Goal: Task Accomplishment & Management: Use online tool/utility

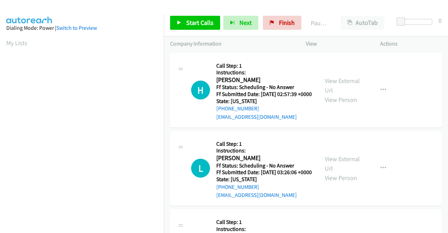
scroll to position [160, 0]
click at [342, 87] on link "View External Url" at bounding box center [342, 85] width 35 height 17
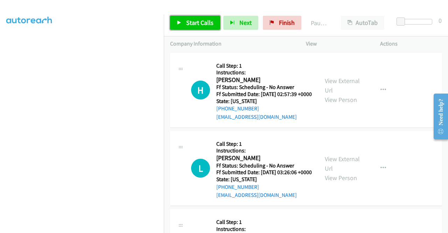
click at [183, 22] on link "Start Calls" at bounding box center [195, 23] width 50 height 14
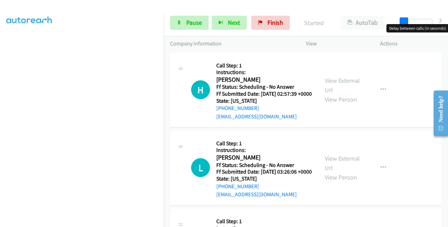
click at [399, 23] on div at bounding box center [416, 24] width 45 height 11
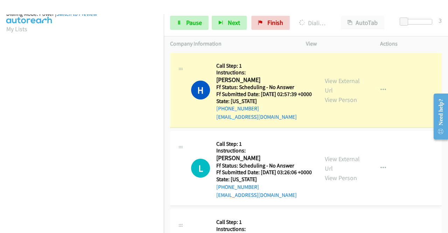
scroll to position [160, 0]
click at [327, 167] on link "View External Url" at bounding box center [342, 163] width 35 height 17
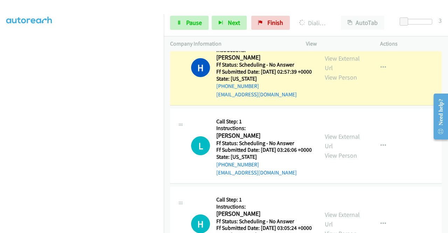
scroll to position [0, 0]
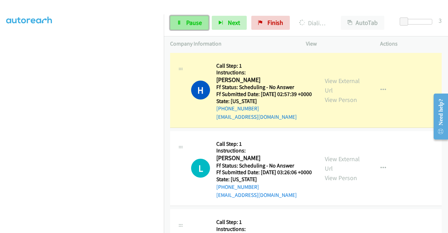
click at [191, 17] on link "Pause" at bounding box center [189, 23] width 38 height 14
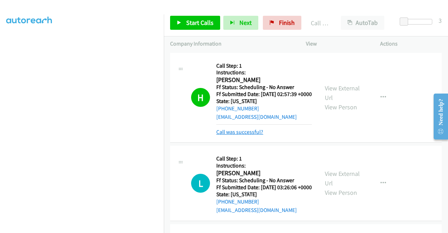
click at [260, 135] on link "Call was successful?" at bounding box center [239, 131] width 47 height 7
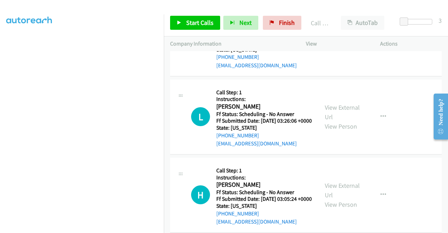
scroll to position [70, 0]
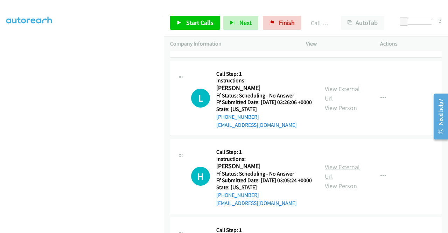
click at [332, 180] on link "View External Url" at bounding box center [342, 171] width 35 height 17
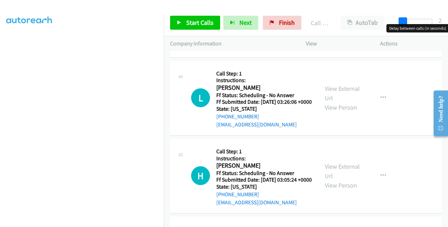
drag, startPoint x: 407, startPoint y: 21, endPoint x: 400, endPoint y: 21, distance: 6.3
click at [400, 21] on span at bounding box center [402, 21] width 8 height 8
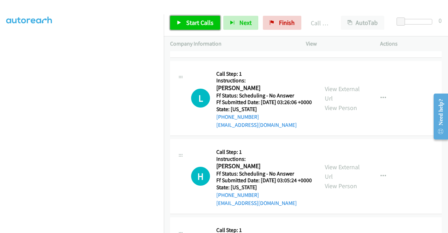
click at [190, 17] on link "Start Calls" at bounding box center [195, 23] width 50 height 14
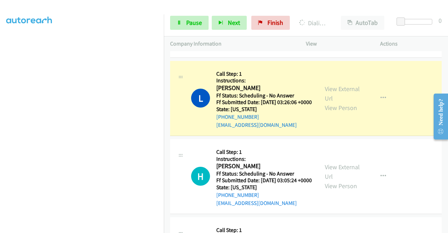
scroll to position [160, 0]
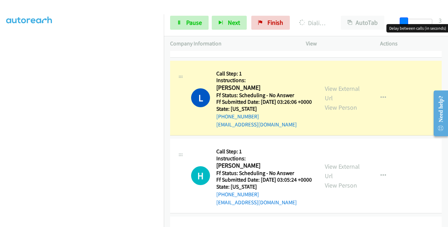
drag, startPoint x: 402, startPoint y: 19, endPoint x: 405, endPoint y: 21, distance: 3.8
click at [405, 21] on span at bounding box center [404, 21] width 8 height 8
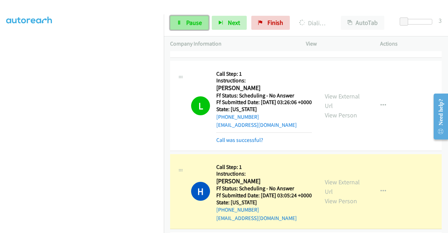
click at [190, 22] on span "Pause" at bounding box center [194, 23] width 16 height 8
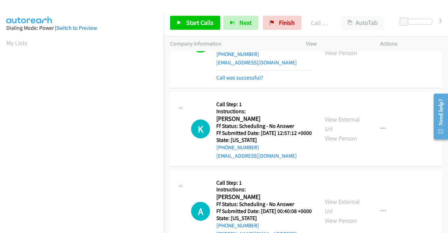
scroll to position [245, 0]
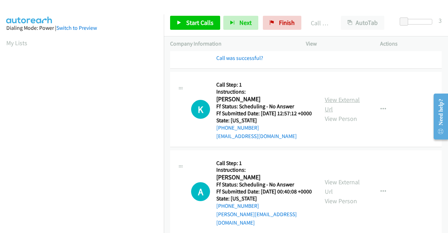
click at [330, 113] on link "View External Url" at bounding box center [342, 104] width 35 height 17
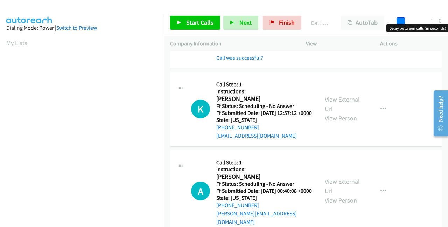
drag, startPoint x: 403, startPoint y: 23, endPoint x: 396, endPoint y: 24, distance: 6.7
click at [396, 24] on body "Start Calls Pause Next Finish Call Completed AutoTab AutoTab 0 Company Informat…" at bounding box center [224, 16] width 448 height 33
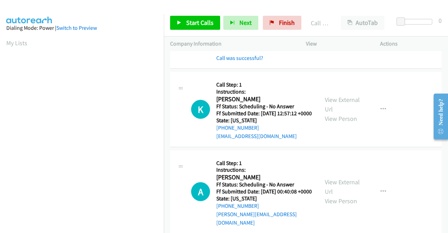
scroll to position [0, 0]
click at [193, 21] on span "Start Calls" at bounding box center [199, 23] width 27 height 8
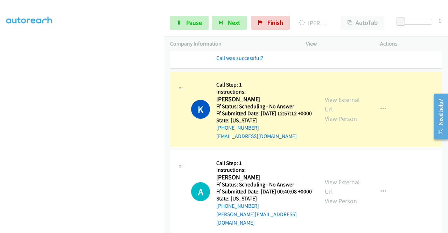
scroll to position [315, 0]
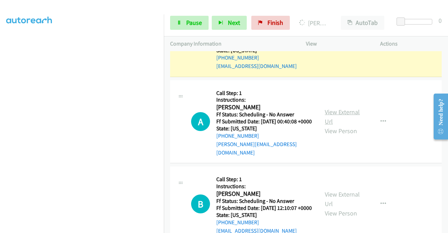
click at [329, 125] on link "View External Url" at bounding box center [342, 116] width 35 height 17
click at [186, 21] on span "Pause" at bounding box center [194, 23] width 16 height 8
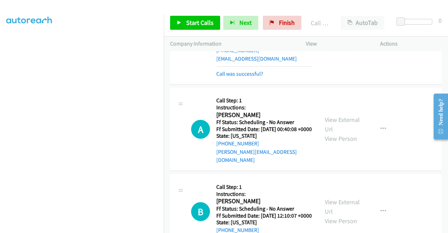
scroll to position [20, 0]
click at [195, 26] on span "Start Calls" at bounding box center [199, 23] width 27 height 8
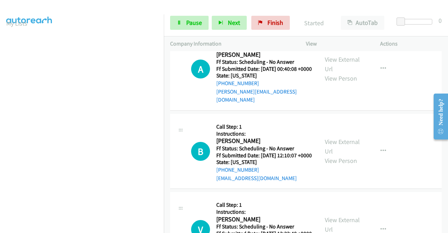
scroll to position [392, 0]
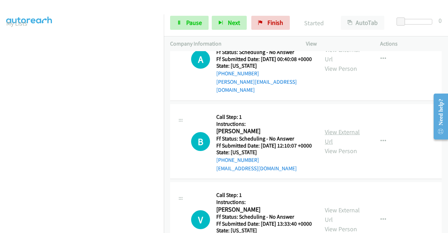
click at [328, 145] on link "View External Url" at bounding box center [342, 136] width 35 height 17
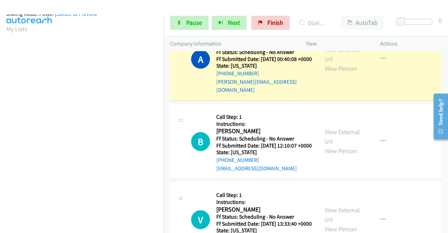
scroll to position [160, 0]
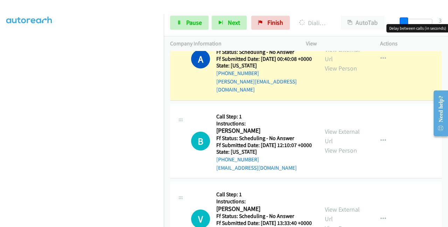
click at [400, 22] on span at bounding box center [404, 21] width 8 height 8
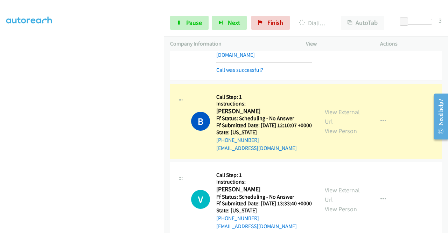
scroll to position [462, 0]
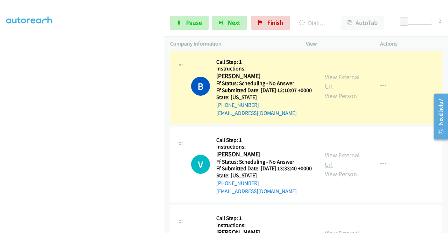
click at [341, 168] on link "View External Url" at bounding box center [342, 159] width 35 height 17
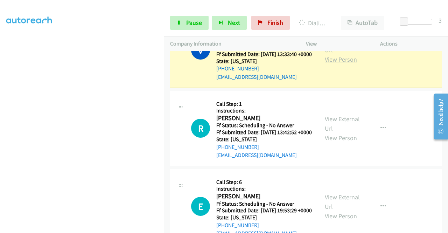
scroll to position [602, 0]
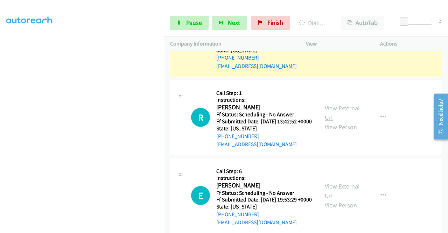
click at [332, 121] on link "View External Url" at bounding box center [342, 112] width 35 height 17
click at [194, 21] on span "Pause" at bounding box center [194, 23] width 16 height 8
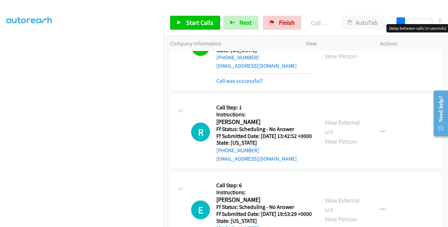
drag, startPoint x: 401, startPoint y: 21, endPoint x: 386, endPoint y: 21, distance: 15.7
click at [386, 21] on div "Start Calls Pause Next Finish Call Completed AutoTab AutoTab 0" at bounding box center [306, 22] width 284 height 27
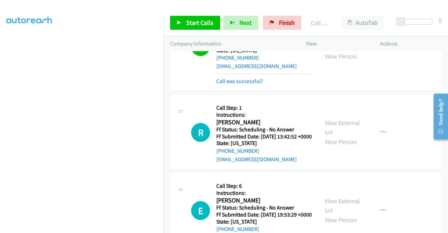
scroll to position [0, 0]
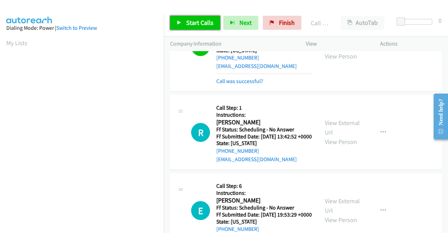
click at [183, 22] on link "Start Calls" at bounding box center [195, 23] width 50 height 14
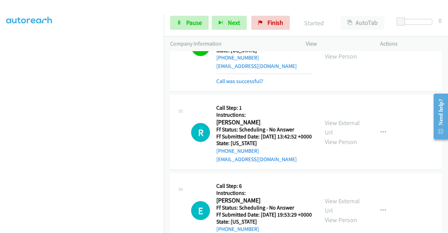
scroll to position [160, 0]
